Goal: Information Seeking & Learning: Learn about a topic

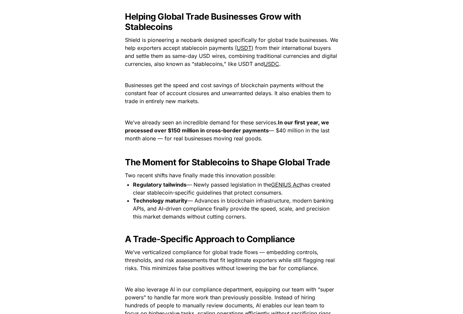
scroll to position [551, 0]
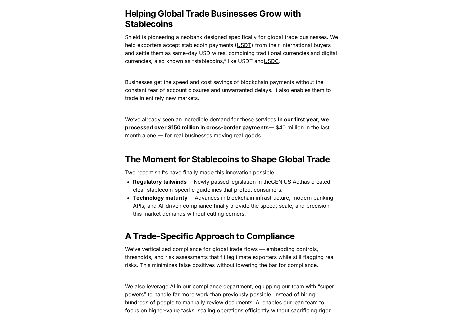
drag, startPoint x: 249, startPoint y: 214, endPoint x: 121, endPoint y: 183, distance: 130.9
click at [121, 183] on ul "Regulatory tailwinds — Newly passed legislation in the GENIUS Act has created c…" at bounding box center [231, 198] width 233 height 40
copy ul "Regulatory tailwinds — Newly passed legislation in the GENIUS Act has created c…"
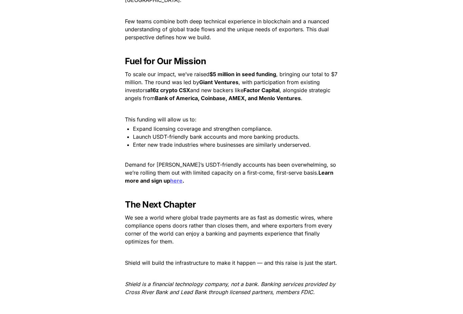
scroll to position [945, 0]
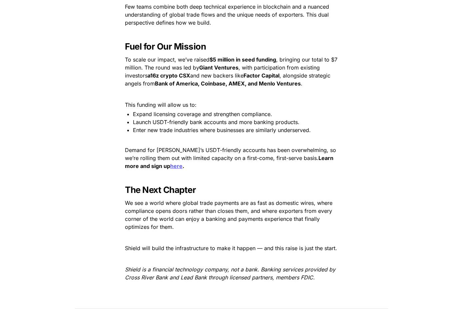
click at [161, 127] on span "Enter new trade industries where businesses are similarly underserved." at bounding box center [222, 130] width 178 height 7
copy span "Enter new trade industries where businesses are similarly underserved."
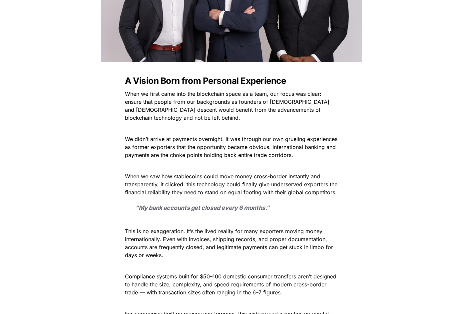
scroll to position [220, 0]
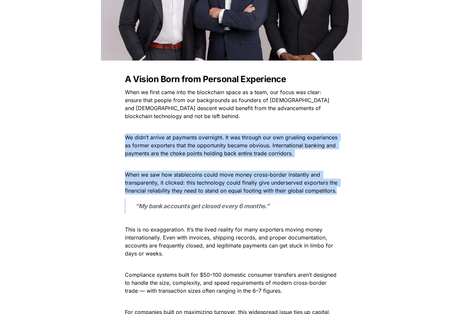
drag, startPoint x: 340, startPoint y: 192, endPoint x: 121, endPoint y: 139, distance: 225.0
copy div "We didn’t arrive at payments overnight. It was through our own grueling experie…"
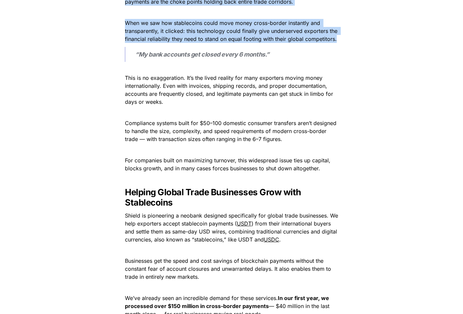
scroll to position [373, 0]
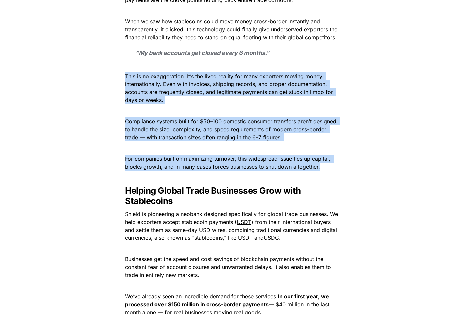
drag, startPoint x: 323, startPoint y: 167, endPoint x: 118, endPoint y: 77, distance: 223.8
copy div "This is no exaggeration. It’s the lived reality for many exporters moving money…"
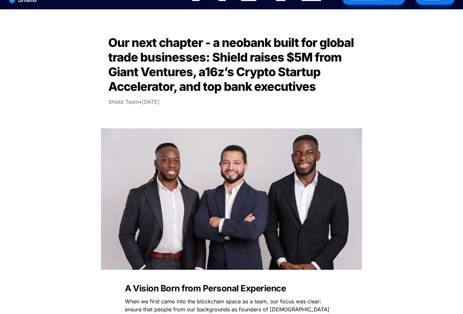
scroll to position [0, 0]
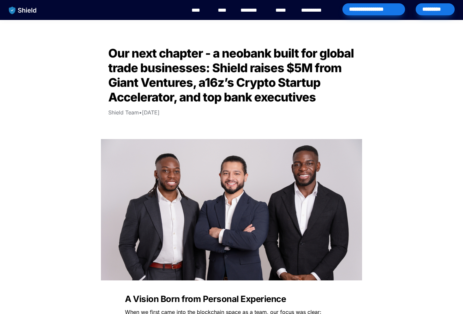
click at [27, 11] on img "main navigation" at bounding box center [23, 10] width 34 height 14
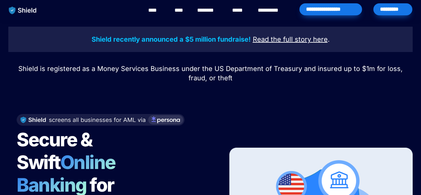
click at [130, 69] on span "Shield is registered as a Money Services Business under the US Department of Tr…" at bounding box center [211, 73] width 386 height 17
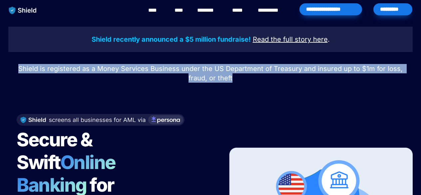
click at [130, 69] on span "Shield is registered as a Money Services Business under the US Department of Tr…" at bounding box center [211, 73] width 386 height 17
copy span "Shield is registered as a Money Services Business under the US Department of Tr…"
click at [324, 92] on div at bounding box center [210, 92] width 233 height 17
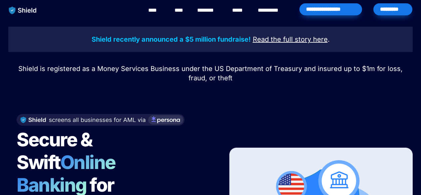
click at [211, 10] on link "********" at bounding box center [209, 10] width 24 height 8
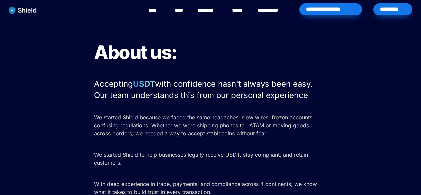
click at [354, 127] on div "About us: Accepting USDT with confidence hasn't always been easy. Our team unde…" at bounding box center [210, 118] width 421 height 196
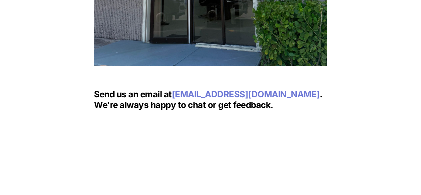
scroll to position [1163, 0]
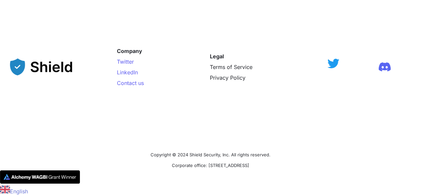
click at [333, 66] on img at bounding box center [333, 64] width 12 height 10
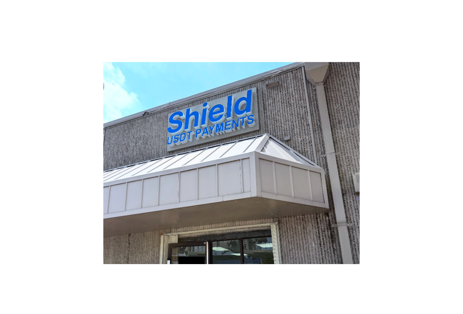
scroll to position [671, 0]
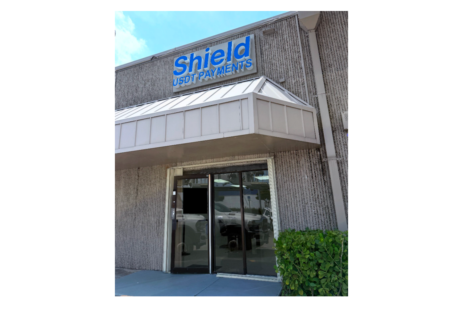
click at [420, 194] on div at bounding box center [231, 154] width 446 height 286
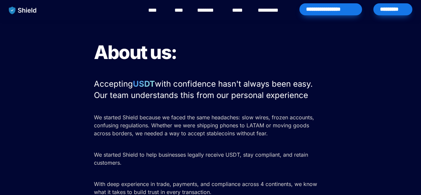
click at [273, 11] on link "**********" at bounding box center [273, 10] width 30 height 8
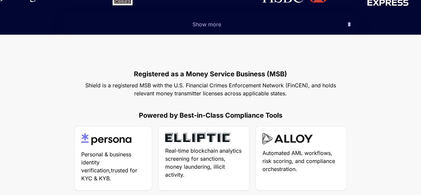
scroll to position [308, 0]
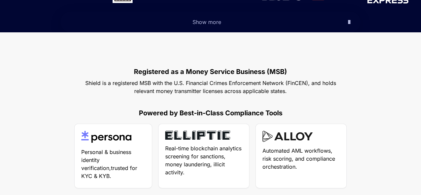
click at [235, 84] on span "Shield is a registered MSB with the U.S. Financial Crimes Enforcement Network (…" at bounding box center [211, 87] width 252 height 15
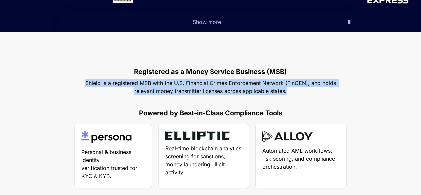
click at [235, 84] on span "Shield is a registered MSB with the U.S. Financial Crimes Enforcement Network (…" at bounding box center [211, 87] width 252 height 15
copy span "Shield is a registered MSB with the U.S. Financial Crimes Enforcement Network (…"
click at [210, 85] on span "Shield is a registered MSB with the U.S. Financial Crimes Enforcement Network (…" at bounding box center [211, 87] width 252 height 15
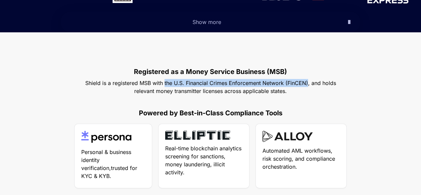
drag, startPoint x: 164, startPoint y: 81, endPoint x: 309, endPoint y: 80, distance: 144.8
click at [309, 80] on span "Shield is a registered MSB with the U.S. Financial Crimes Enforcement Network (…" at bounding box center [211, 87] width 252 height 15
copy span "the U.S. Financial Crimes Enforcement Network (FinCEN)"
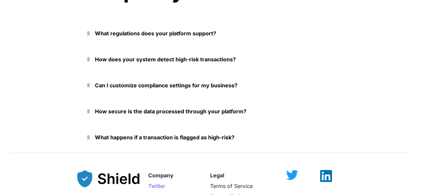
scroll to position [1508, 0]
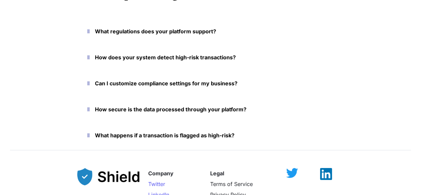
click at [157, 31] on strong "What regulations does your platform support?" at bounding box center [155, 31] width 121 height 7
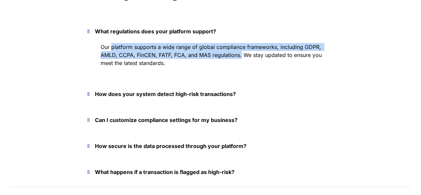
drag, startPoint x: 112, startPoint y: 46, endPoint x: 240, endPoint y: 56, distance: 128.6
click at [240, 56] on span "Our platform supports a wide range of global compliance frameworks, including G…" at bounding box center [212, 55] width 223 height 23
copy span "platform supports a wide range of global compliance frameworks, including GDPR,…"
